Goal: Browse casually: Explore the website without a specific task or goal

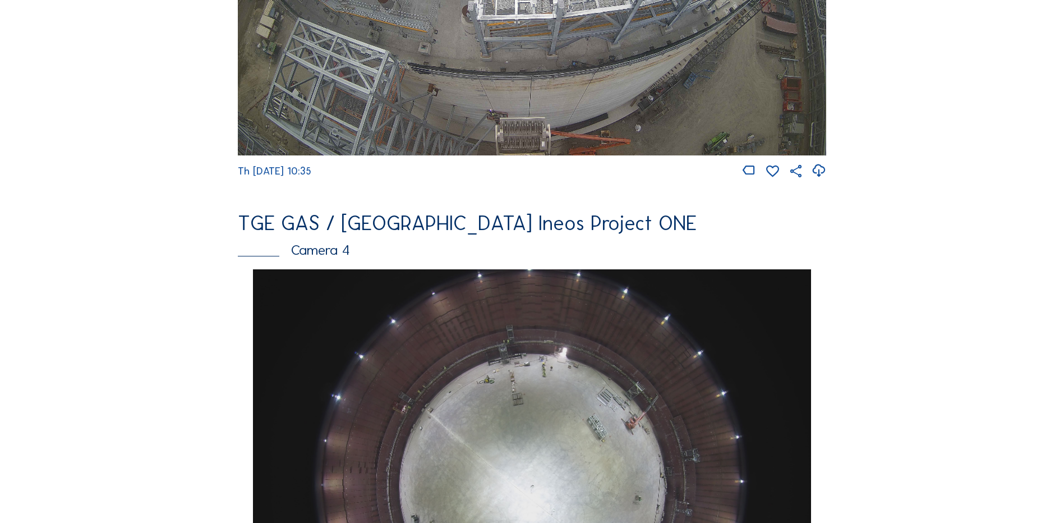
scroll to position [505, 0]
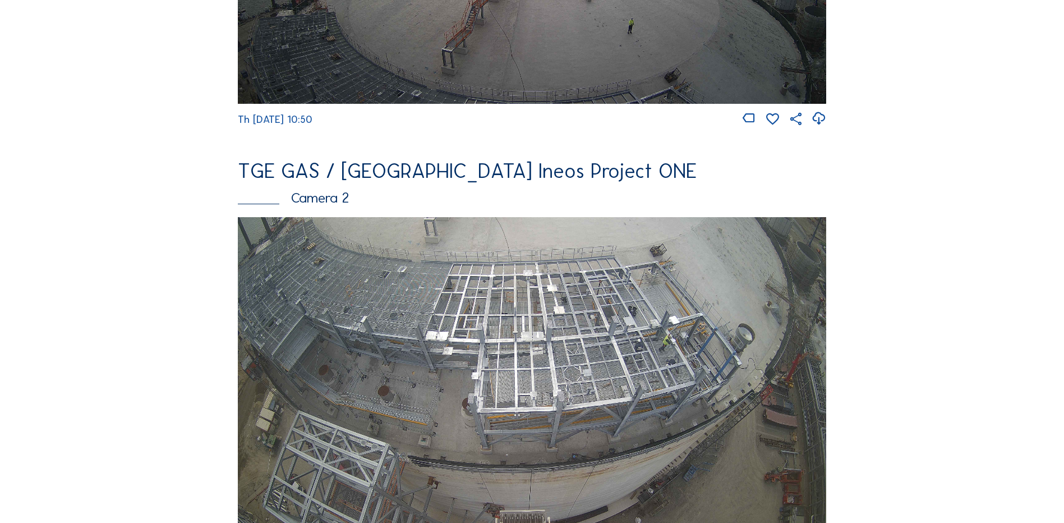
scroll to position [449, 0]
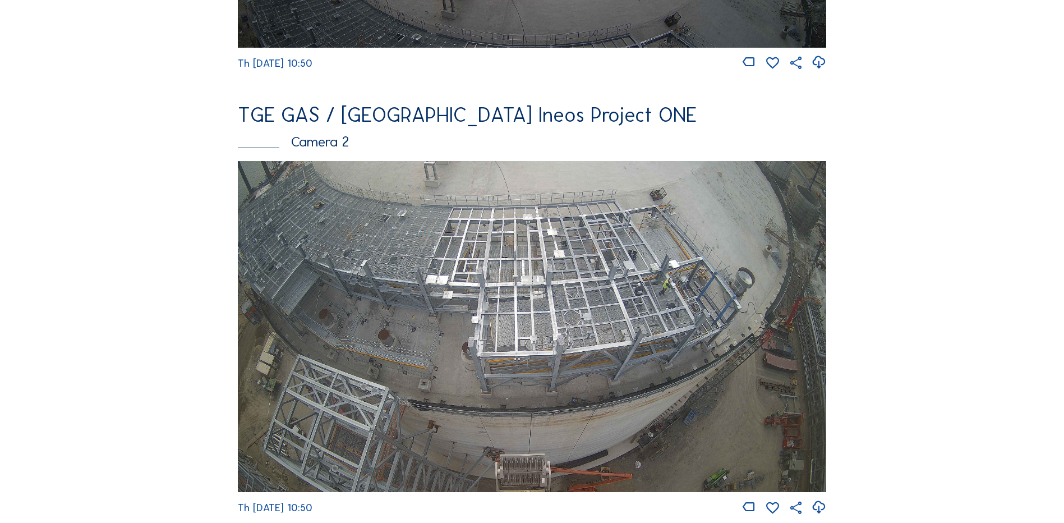
click at [628, 308] on img at bounding box center [532, 326] width 588 height 331
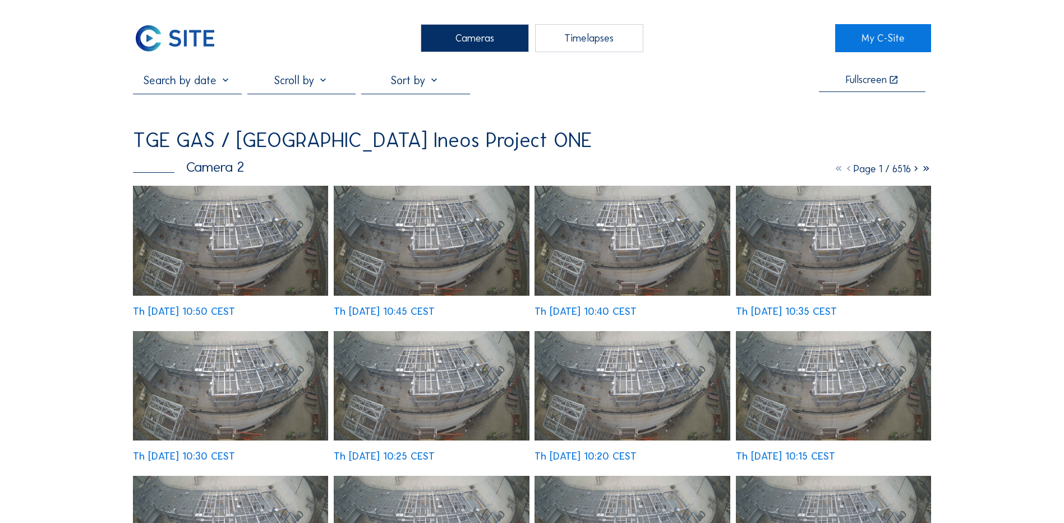
click at [227, 233] on img at bounding box center [230, 241] width 195 height 110
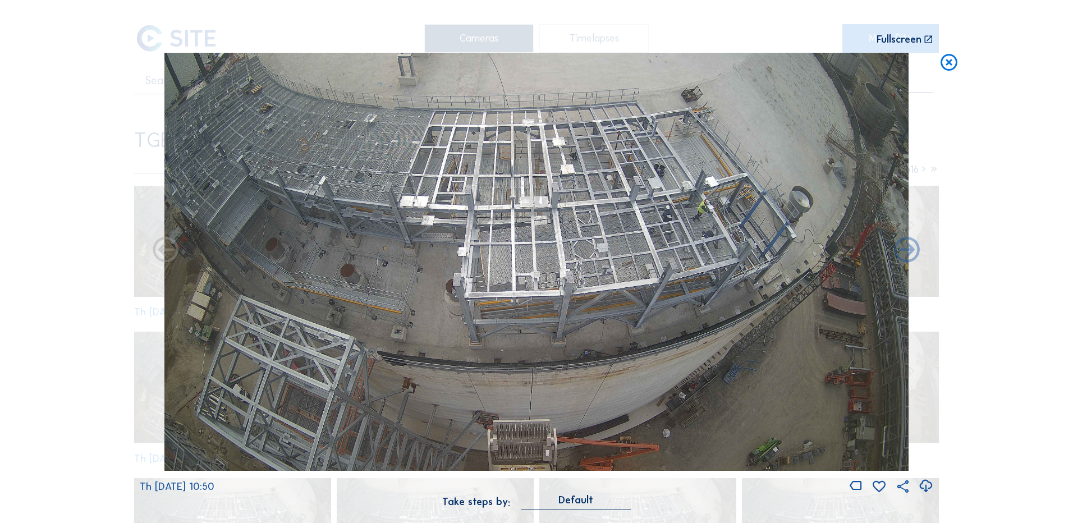
click at [924, 487] on icon at bounding box center [925, 486] width 15 height 19
click at [1007, 245] on div "Scroll to travel through time | Press 'Alt' Button + Scroll to Zoom | Click and…" at bounding box center [536, 261] width 1073 height 523
click at [951, 63] on icon at bounding box center [948, 63] width 20 height 21
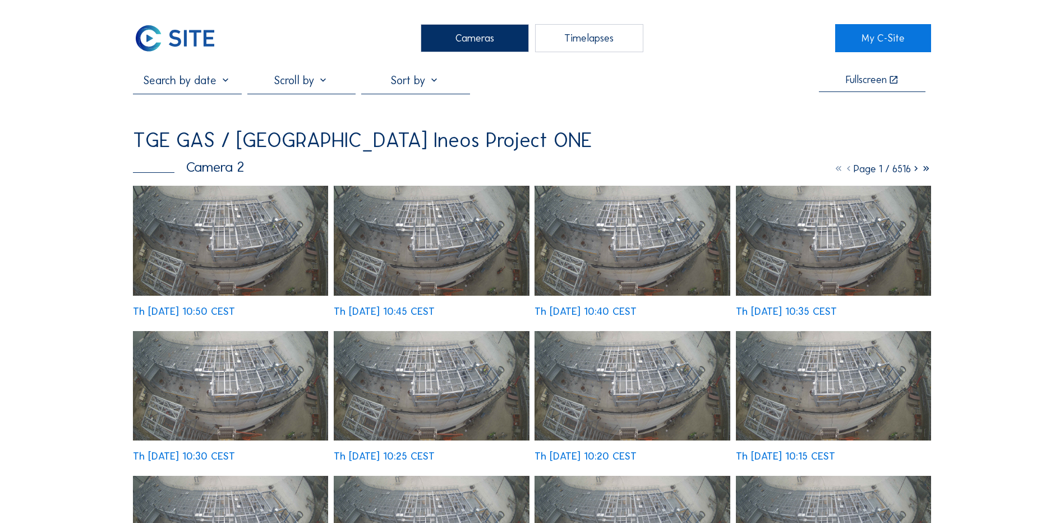
click at [475, 42] on div "Cameras" at bounding box center [475, 38] width 108 height 28
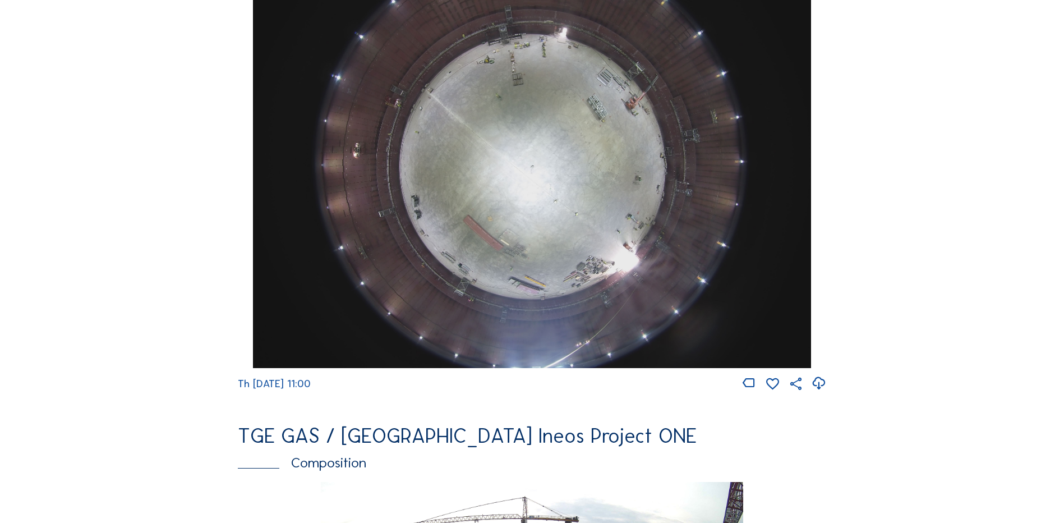
scroll to position [1122, 0]
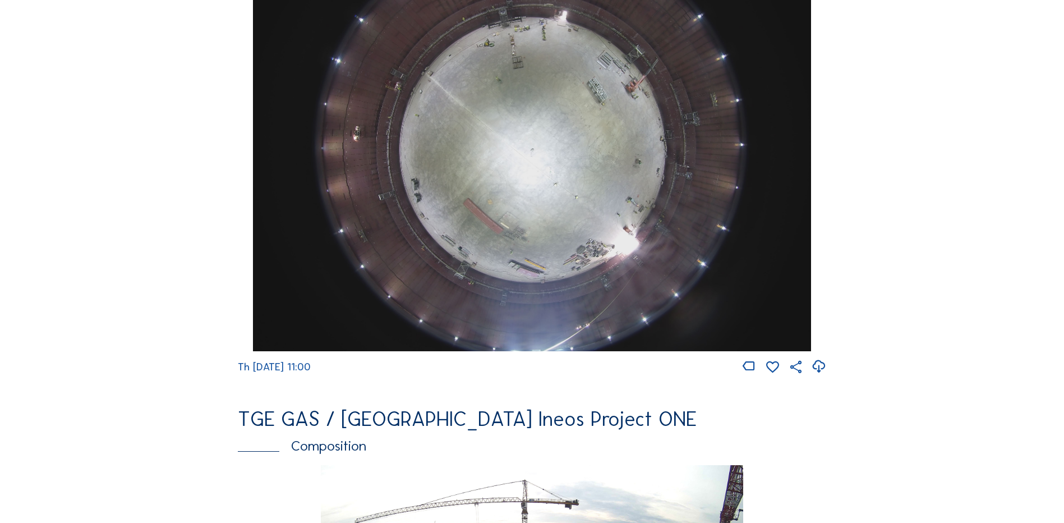
click at [597, 85] on img at bounding box center [532, 142] width 558 height 418
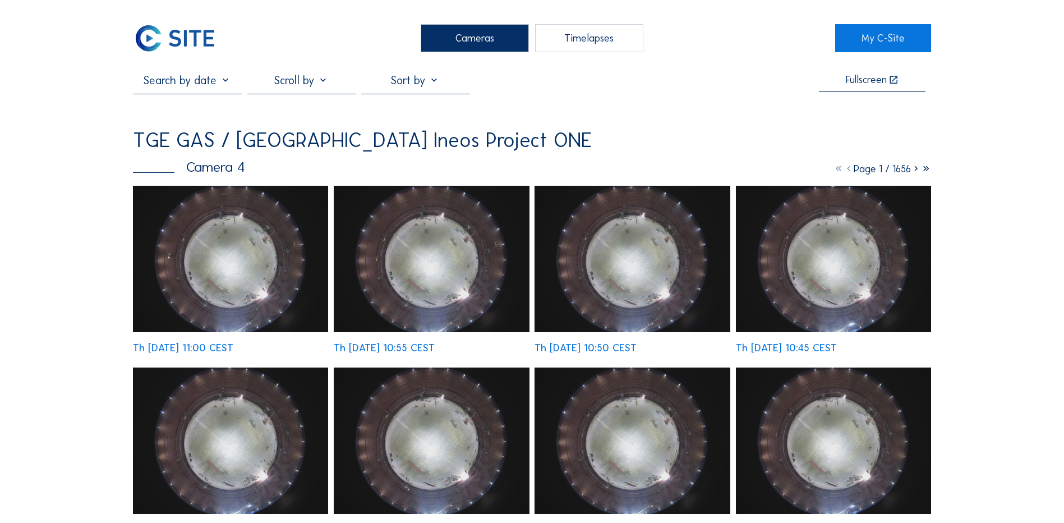
click at [226, 236] on img at bounding box center [230, 259] width 195 height 146
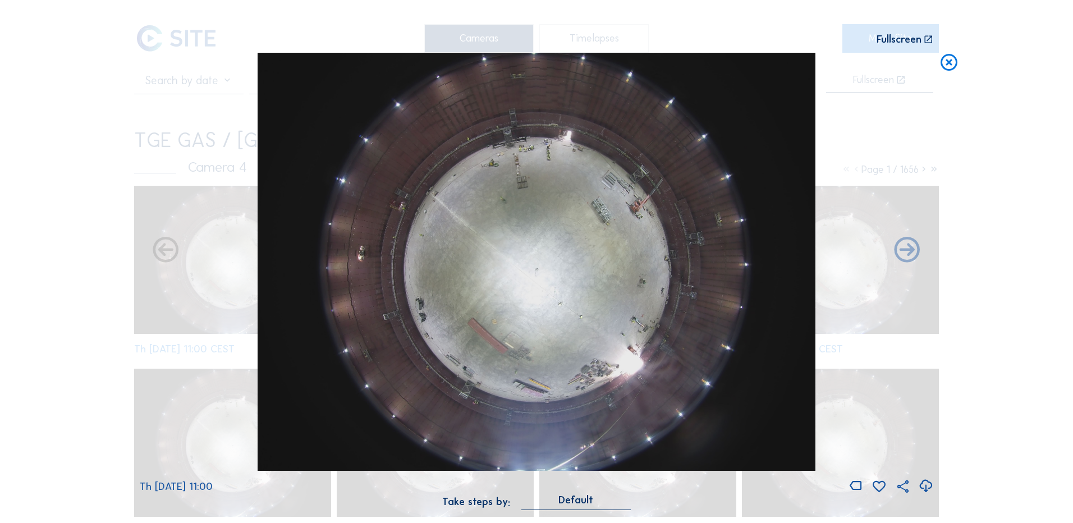
click at [924, 484] on icon at bounding box center [925, 486] width 15 height 19
click at [100, 324] on div "Scroll to travel through time | Press 'Alt' Button + Scroll to Zoom | Click and…" at bounding box center [536, 261] width 1073 height 523
click at [951, 65] on icon at bounding box center [948, 63] width 20 height 21
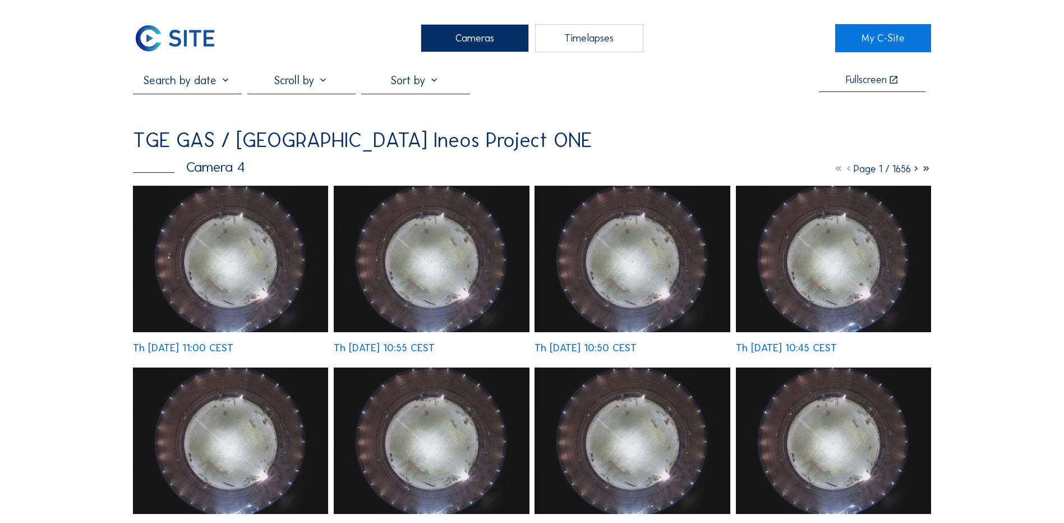
click at [464, 42] on div "Cameras" at bounding box center [475, 38] width 108 height 28
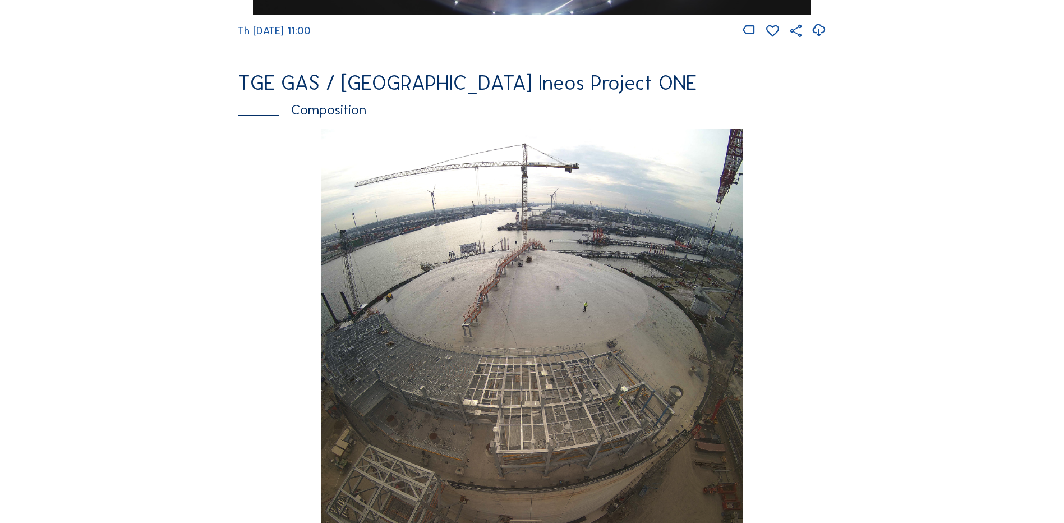
scroll to position [1682, 0]
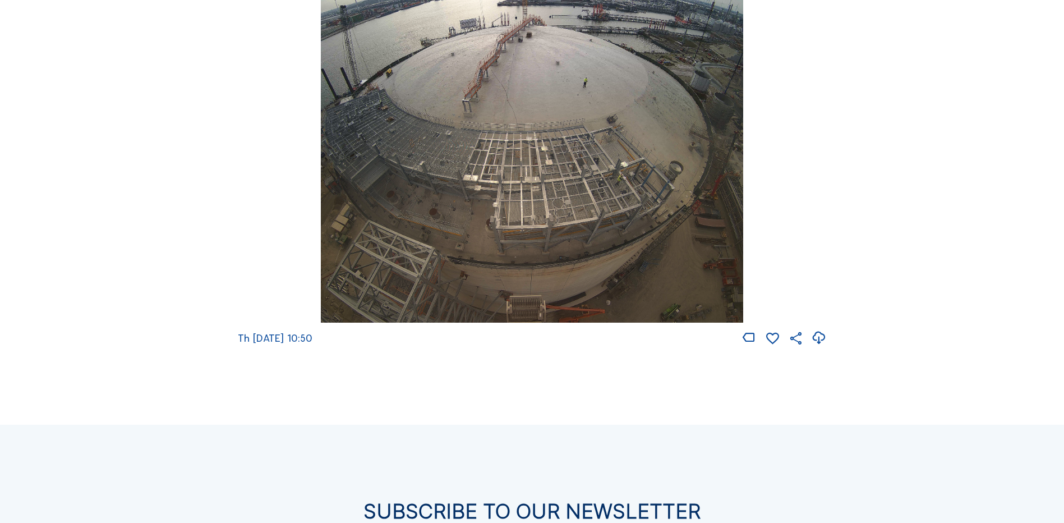
click at [549, 110] on img at bounding box center [532, 114] width 422 height 418
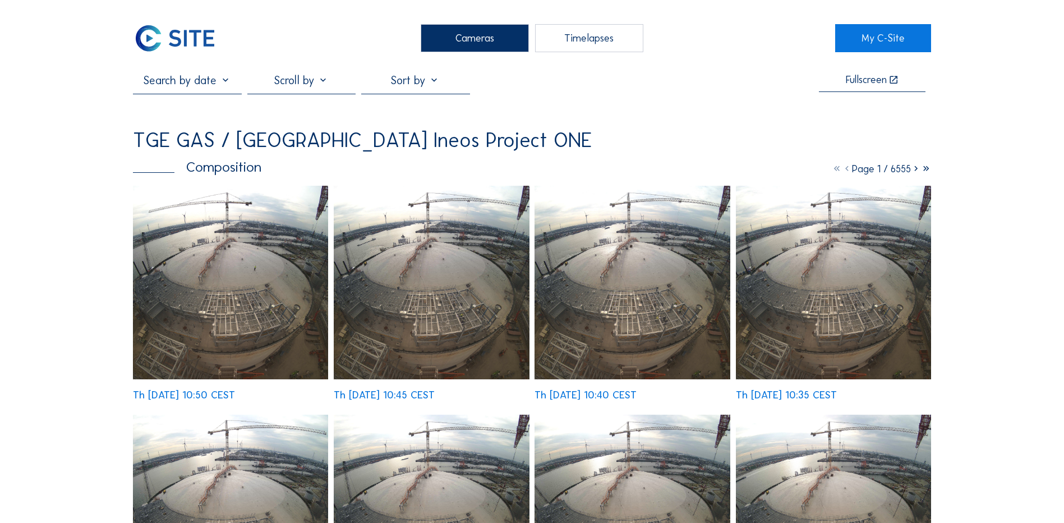
click at [232, 247] on img at bounding box center [230, 283] width 195 height 194
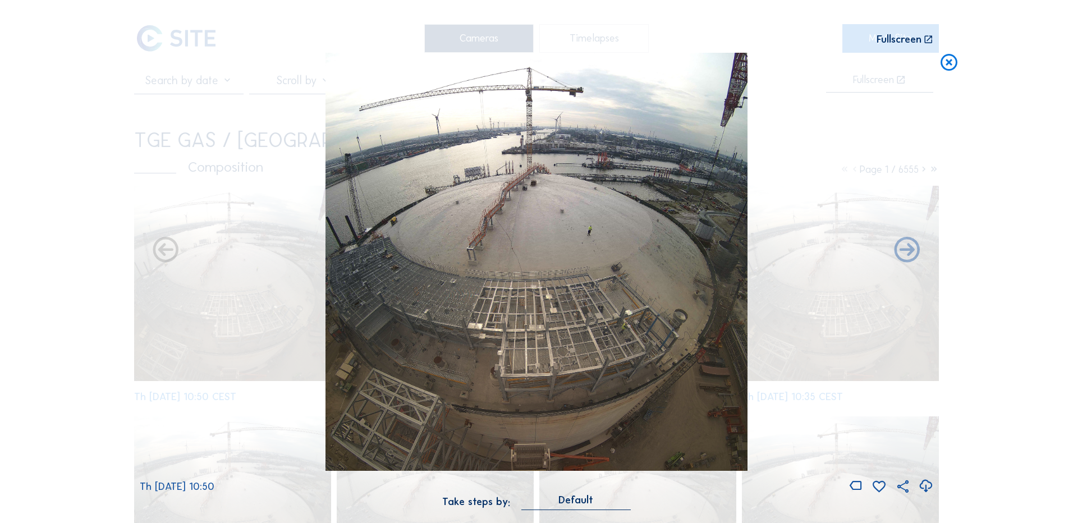
click at [924, 484] on icon at bounding box center [925, 486] width 15 height 19
click at [116, 182] on div "Scroll to travel through time | Press 'Alt' Button + Scroll to Zoom | Click and…" at bounding box center [536, 261] width 1073 height 523
click at [953, 63] on icon at bounding box center [948, 63] width 20 height 21
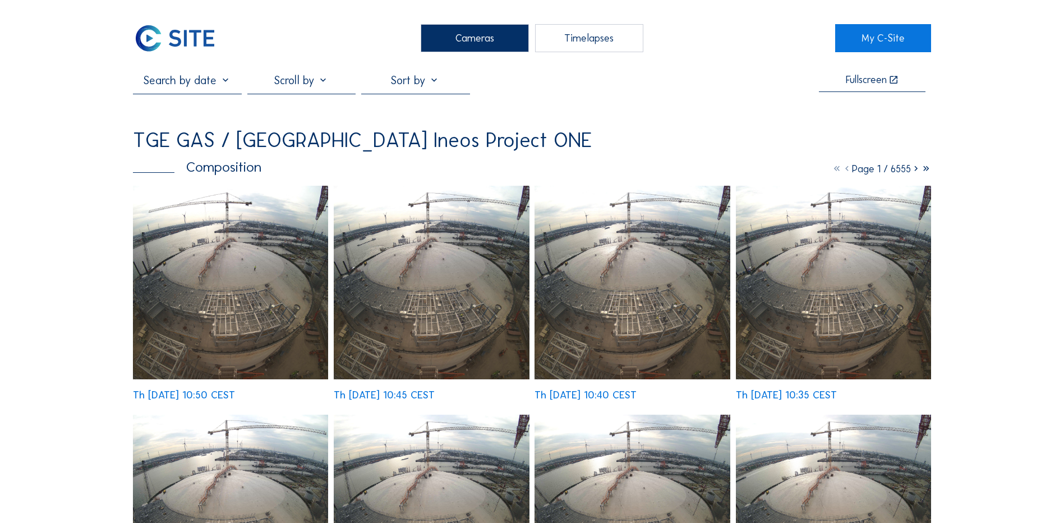
click at [475, 39] on div "Cameras" at bounding box center [475, 38] width 108 height 28
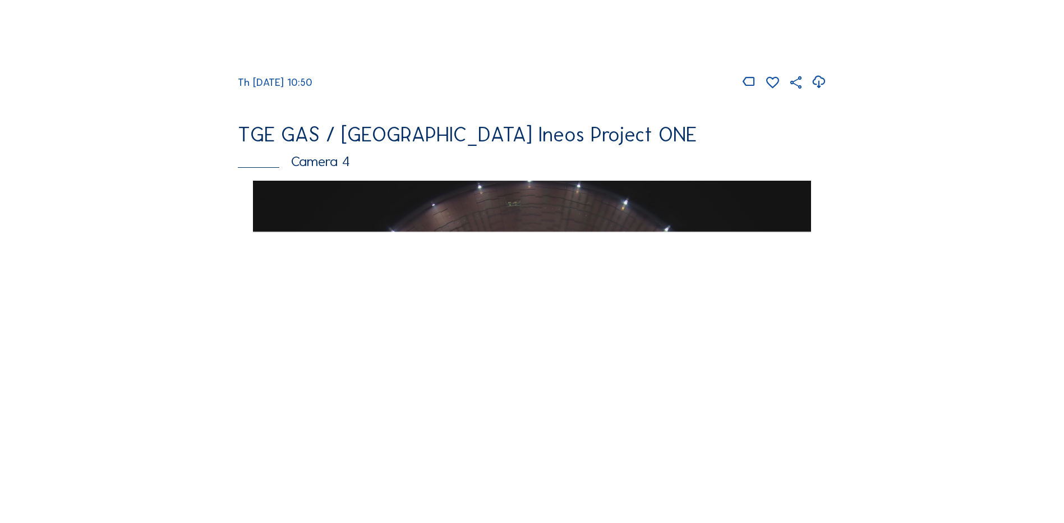
scroll to position [954, 0]
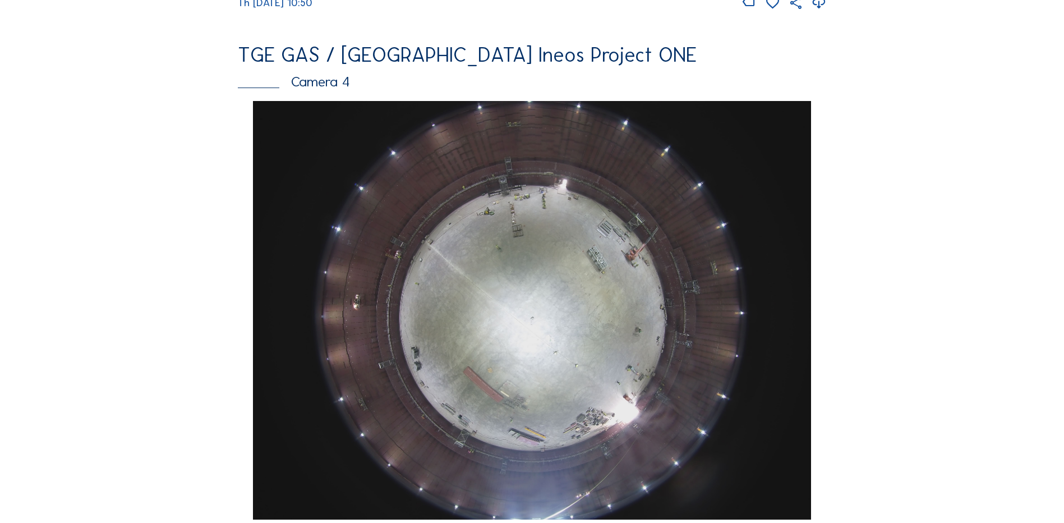
click at [577, 291] on img at bounding box center [532, 310] width 558 height 418
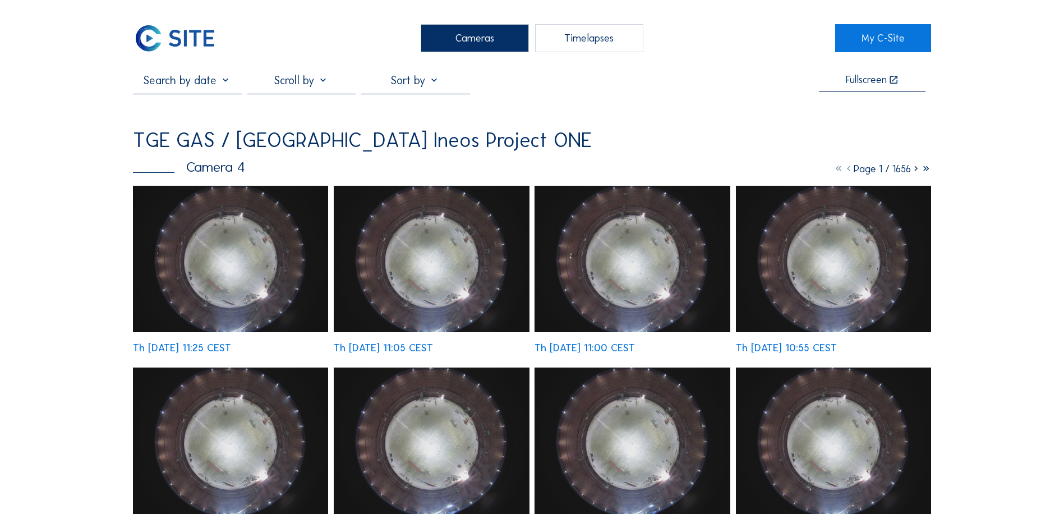
click at [209, 264] on img at bounding box center [230, 259] width 195 height 146
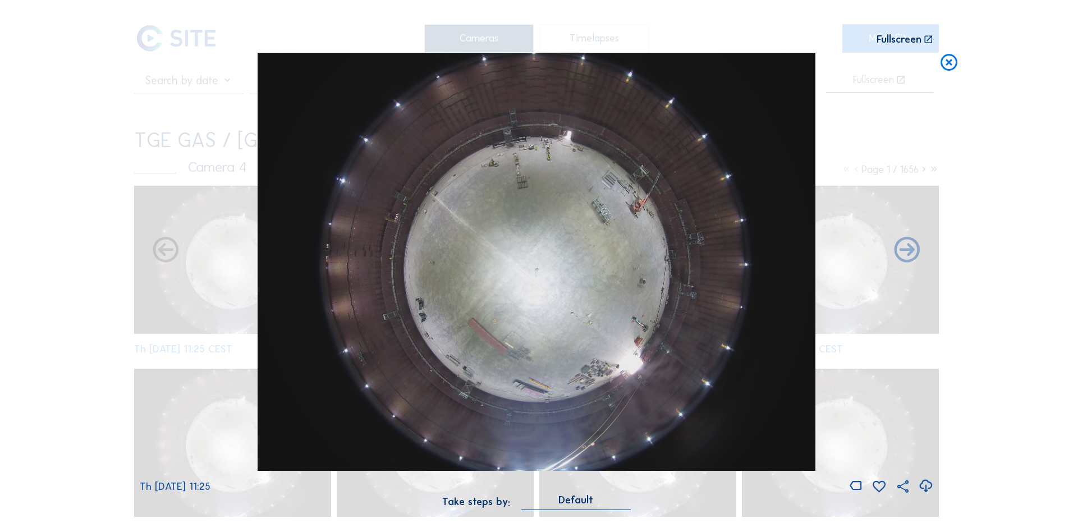
click at [954, 62] on icon at bounding box center [948, 63] width 20 height 21
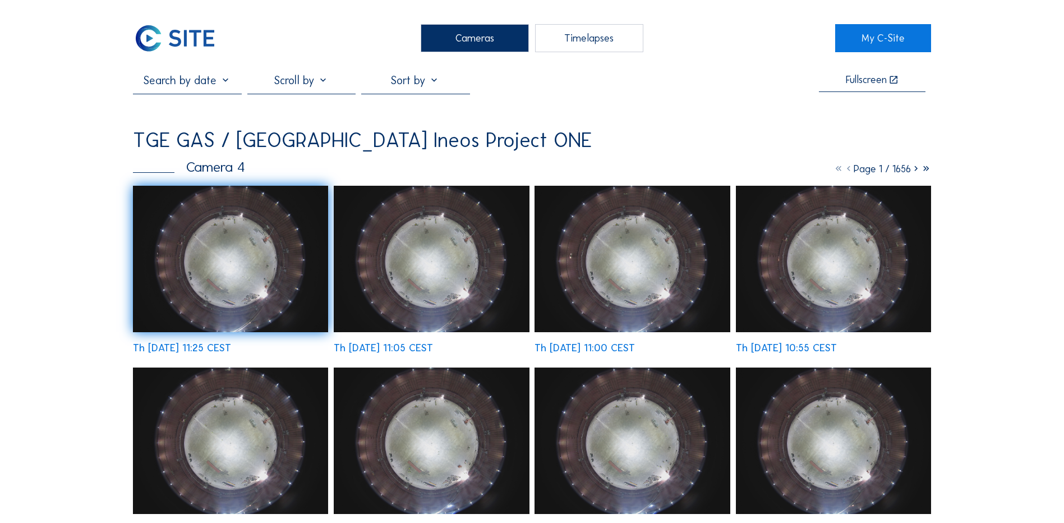
click at [249, 265] on img at bounding box center [230, 259] width 195 height 146
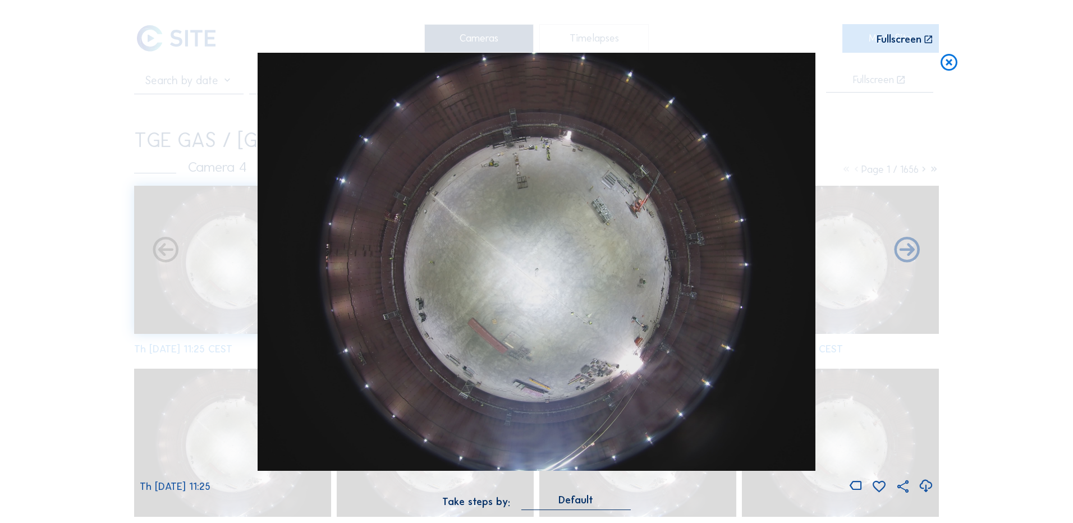
click at [949, 63] on icon at bounding box center [948, 63] width 20 height 21
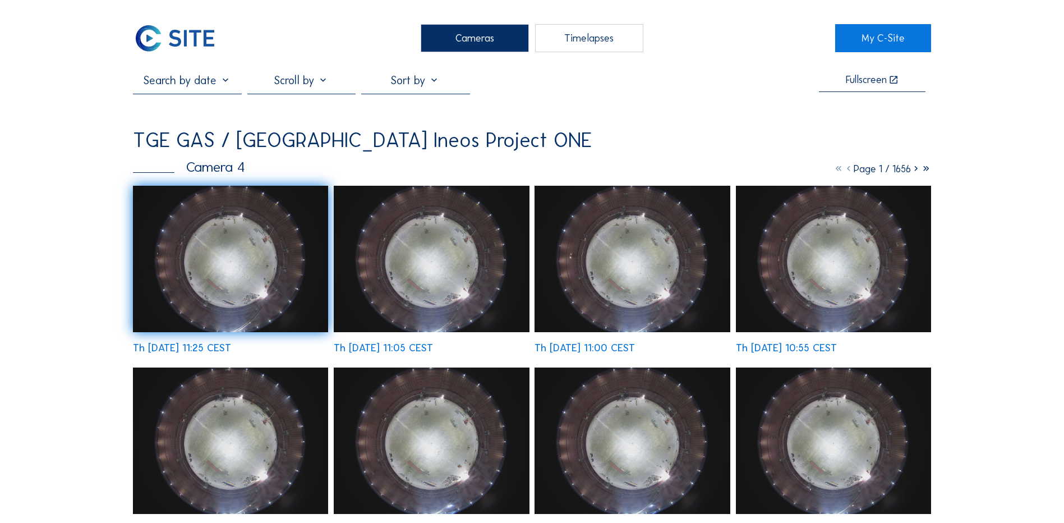
drag, startPoint x: 478, startPoint y: 31, endPoint x: 526, endPoint y: 47, distance: 49.7
click at [478, 31] on div "Cameras" at bounding box center [475, 38] width 108 height 28
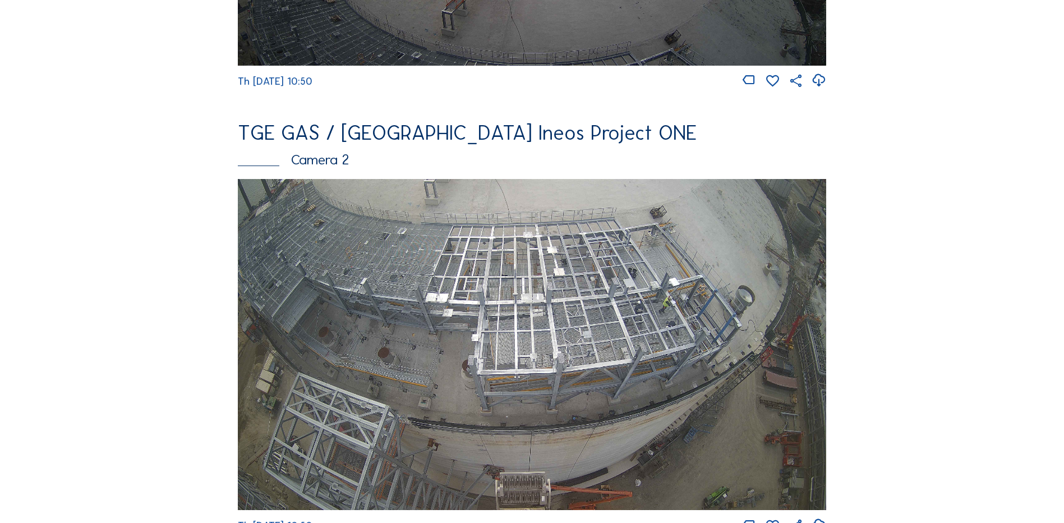
scroll to position [449, 0]
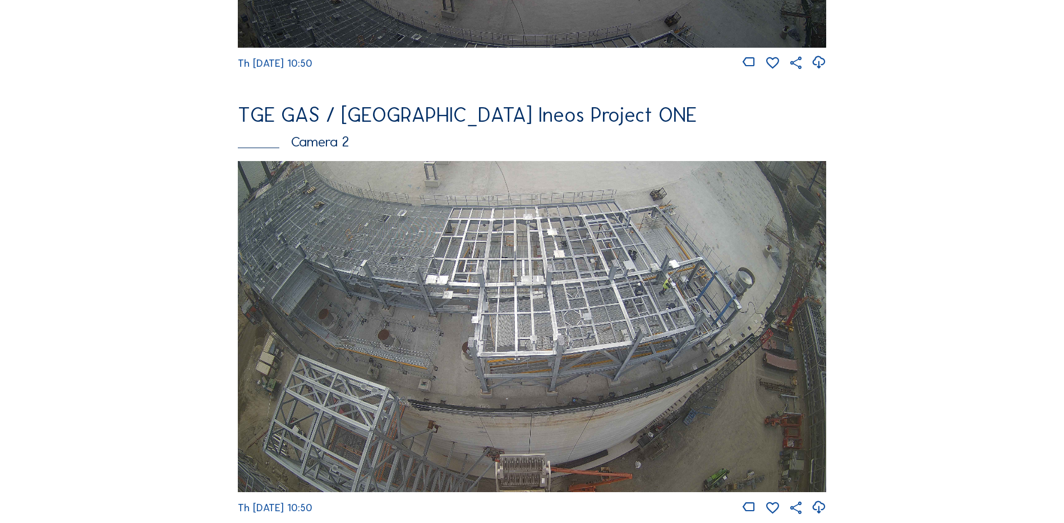
click at [613, 303] on img at bounding box center [532, 326] width 588 height 331
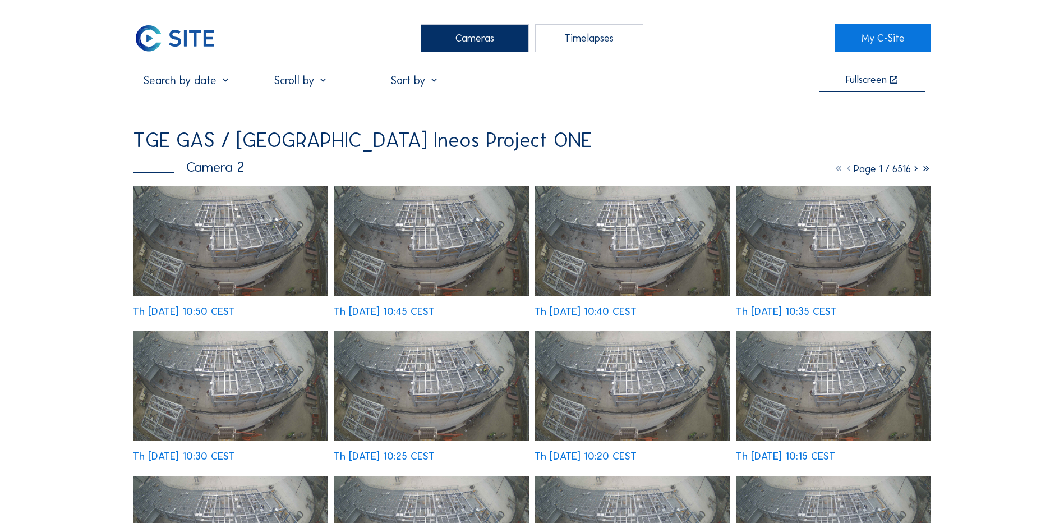
click at [482, 32] on div "Cameras" at bounding box center [475, 38] width 108 height 28
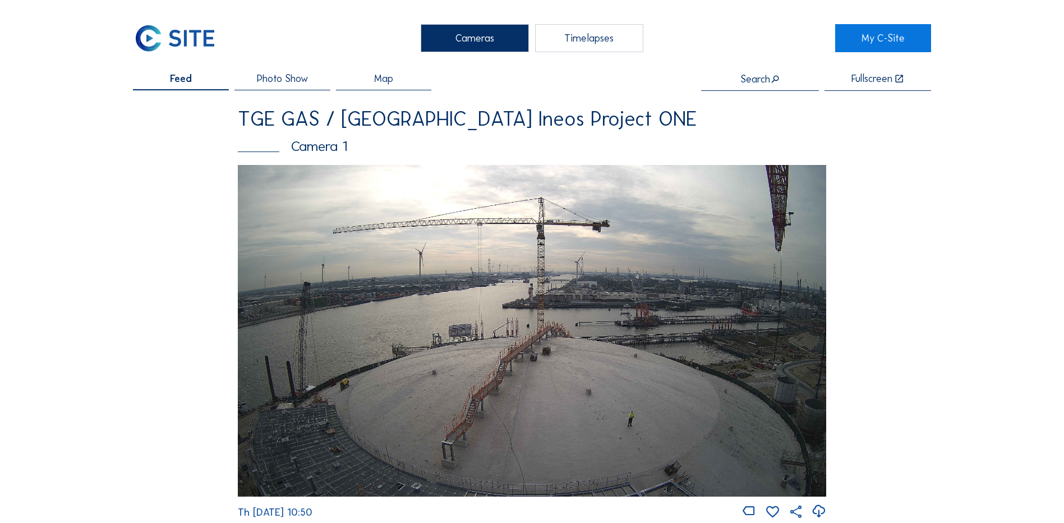
click at [491, 42] on div "Cameras" at bounding box center [475, 38] width 108 height 28
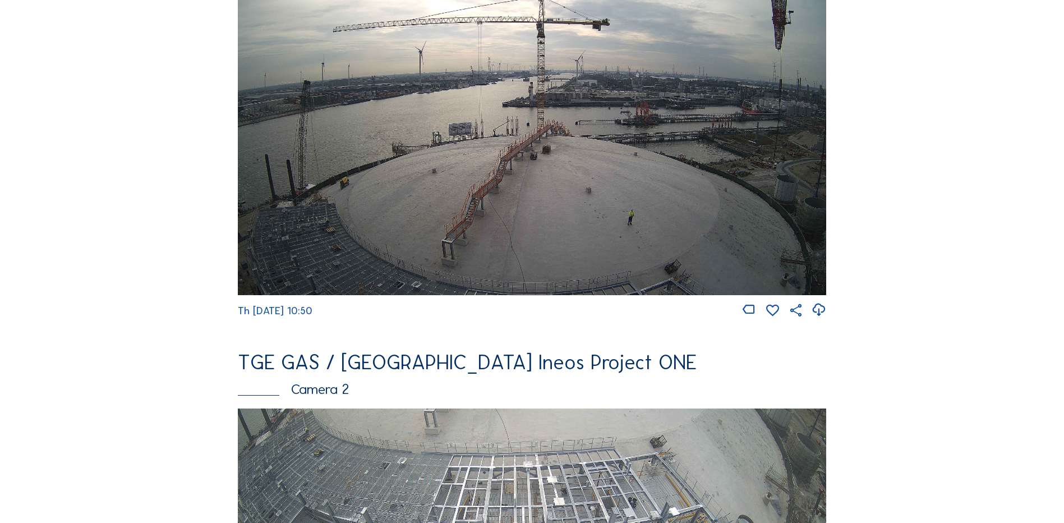
scroll to position [308, 0]
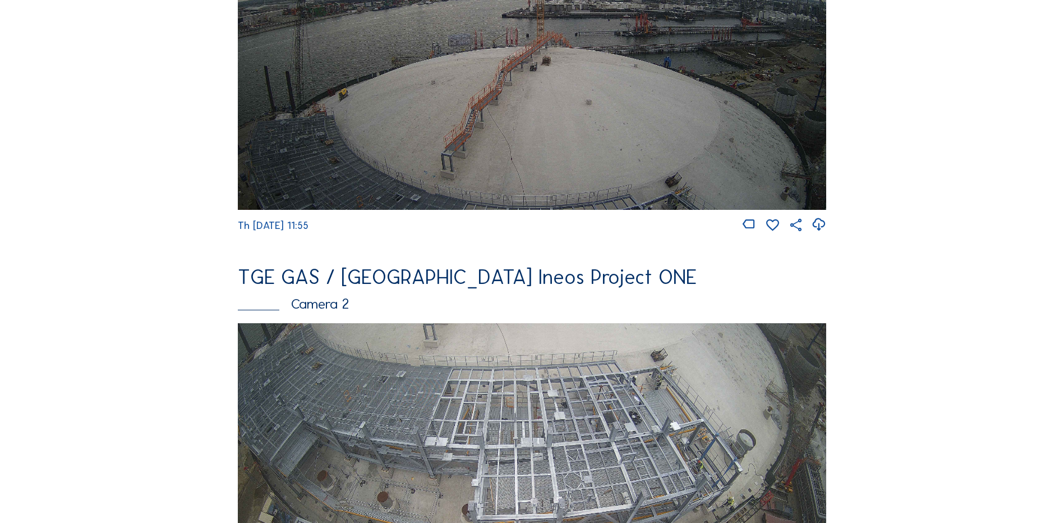
scroll to position [393, 0]
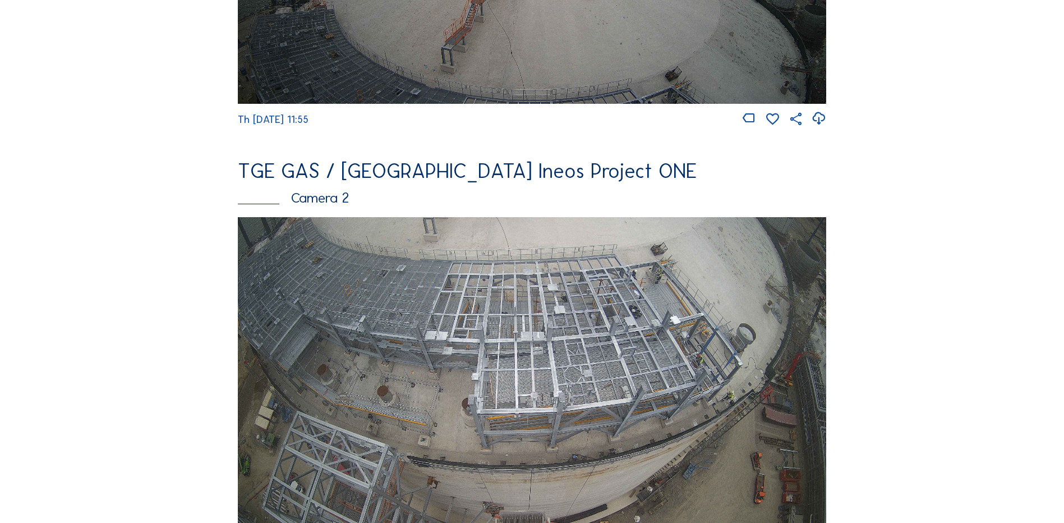
click at [588, 345] on img at bounding box center [532, 382] width 588 height 331
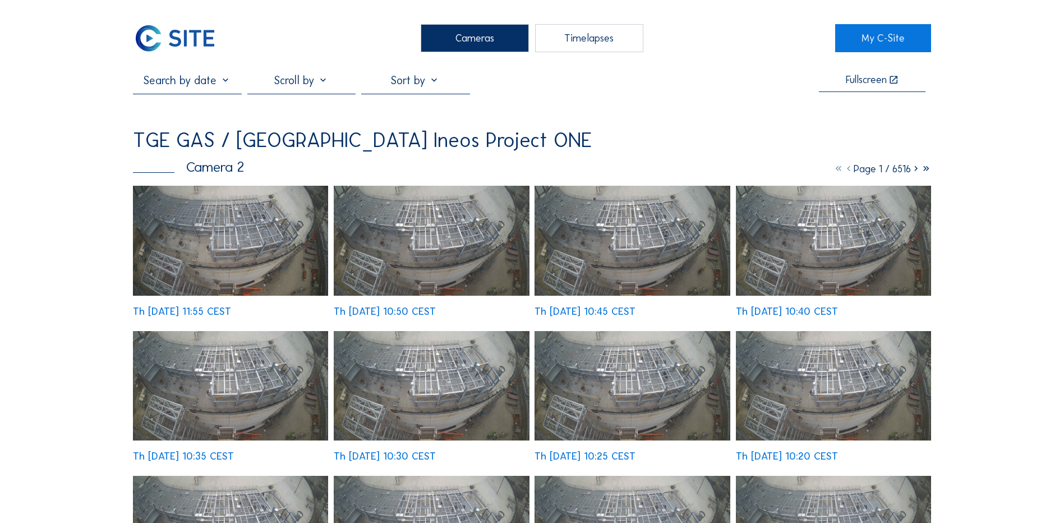
click at [237, 230] on img at bounding box center [230, 241] width 195 height 110
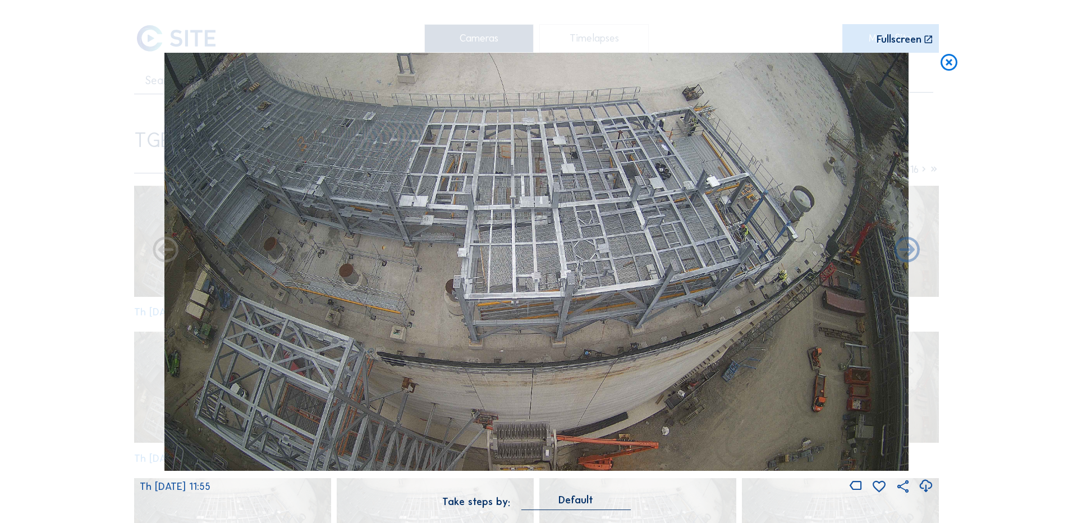
click at [924, 486] on icon at bounding box center [925, 486] width 15 height 19
click at [85, 144] on div "Scroll to travel through time | Press 'Alt' Button + Scroll to Zoom | Click and…" at bounding box center [536, 261] width 1073 height 523
click at [950, 61] on icon at bounding box center [948, 63] width 20 height 21
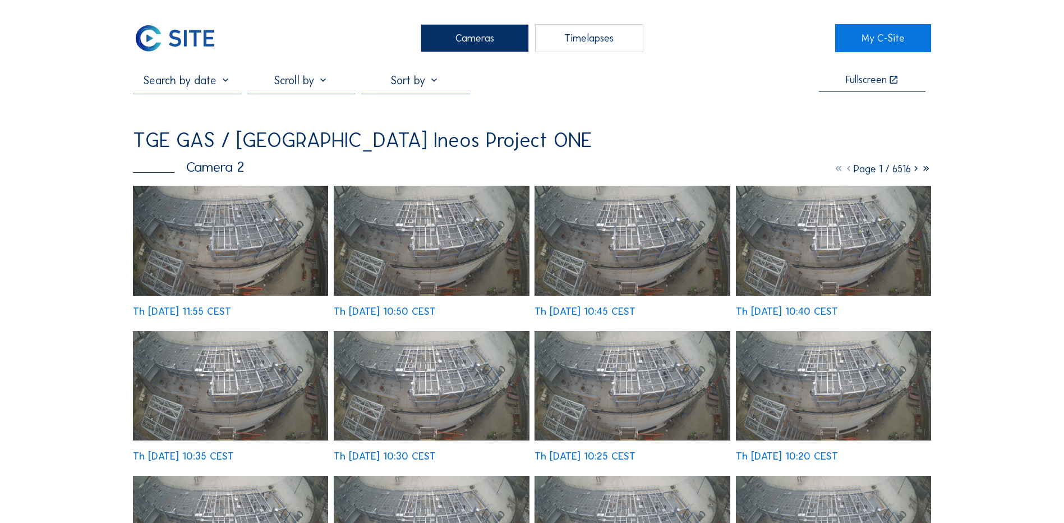
click at [463, 26] on div "Cameras" at bounding box center [475, 38] width 108 height 28
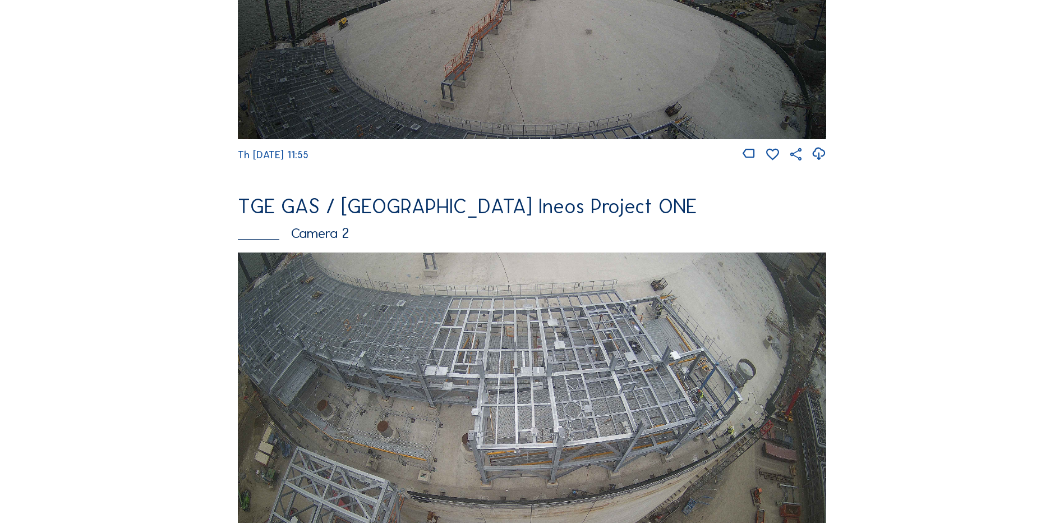
scroll to position [393, 0]
